Goal: Transaction & Acquisition: Download file/media

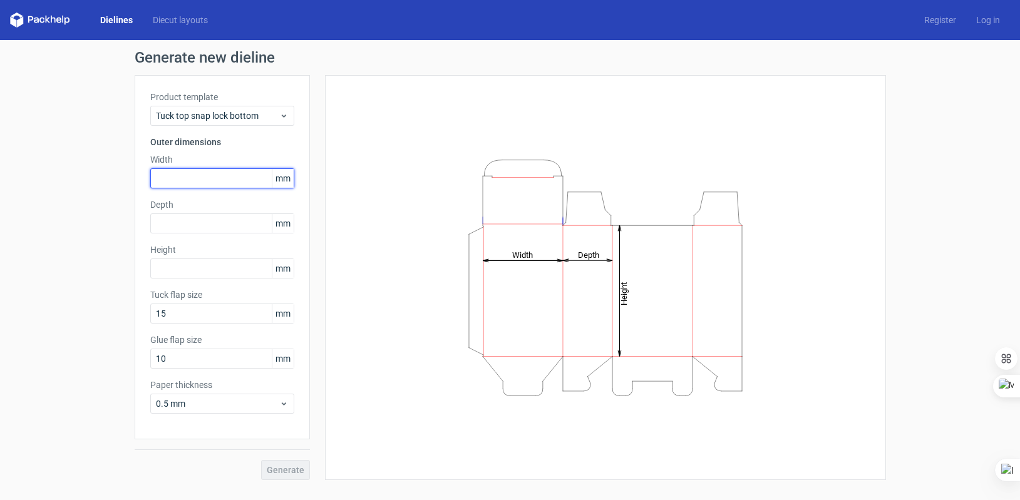
click at [186, 175] on input "text" at bounding box center [222, 178] width 144 height 20
type input "128"
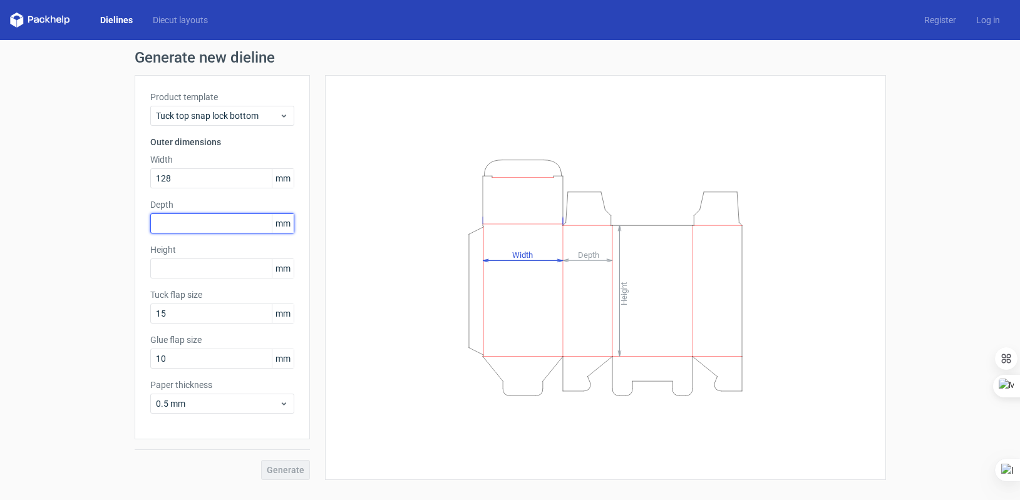
click at [180, 221] on input "text" at bounding box center [222, 224] width 144 height 20
type input "41"
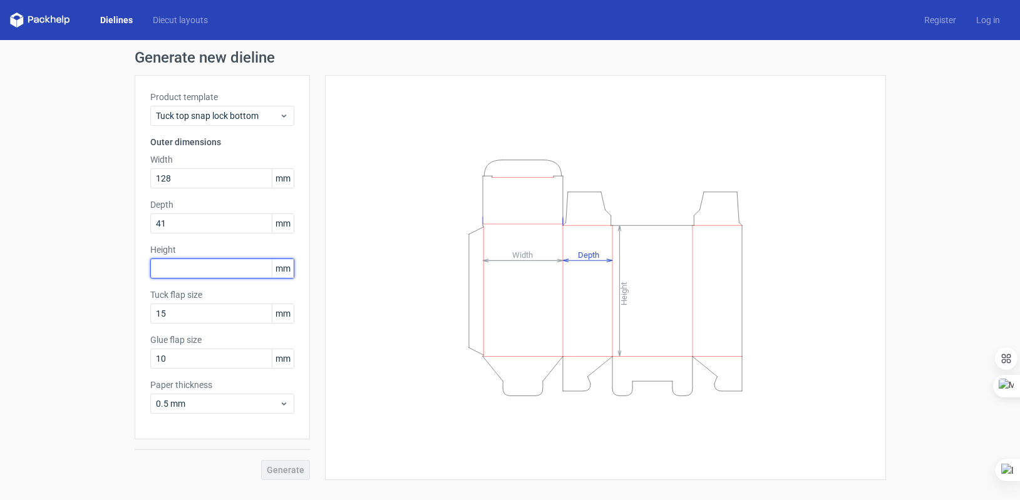
click at [186, 267] on input "text" at bounding box center [222, 269] width 144 height 20
type input "128"
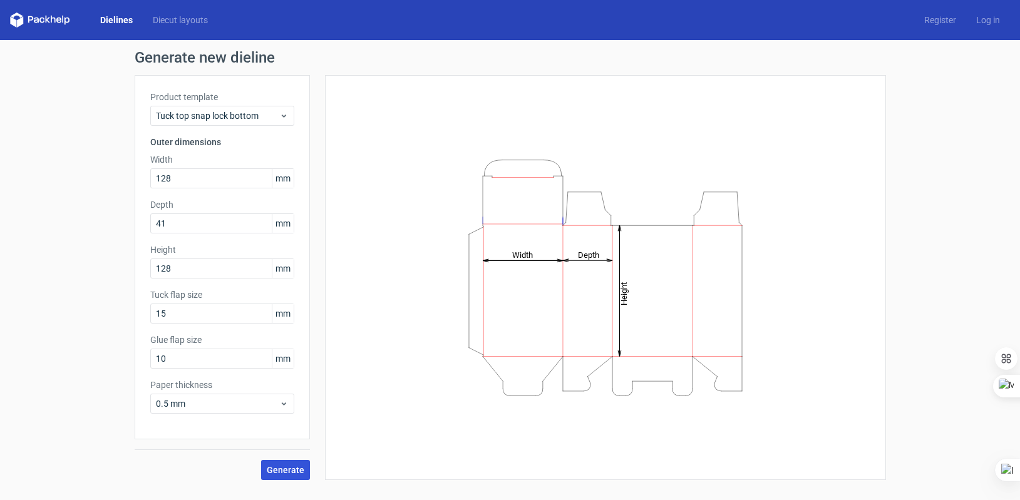
click at [285, 472] on span "Generate" at bounding box center [286, 470] width 38 height 9
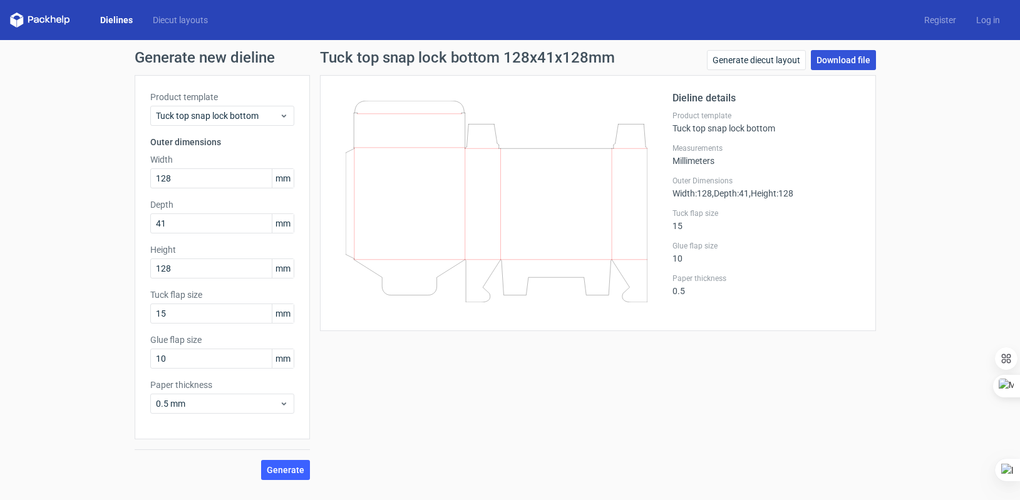
click at [835, 63] on link "Download file" at bounding box center [843, 60] width 65 height 20
click at [695, 397] on div "Tuck top snap lock bottom 128x41x128mm Generate diecut layout Download file Die…" at bounding box center [598, 265] width 576 height 430
click at [120, 21] on link "Dielines" at bounding box center [116, 20] width 53 height 13
